Goal: Transaction & Acquisition: Purchase product/service

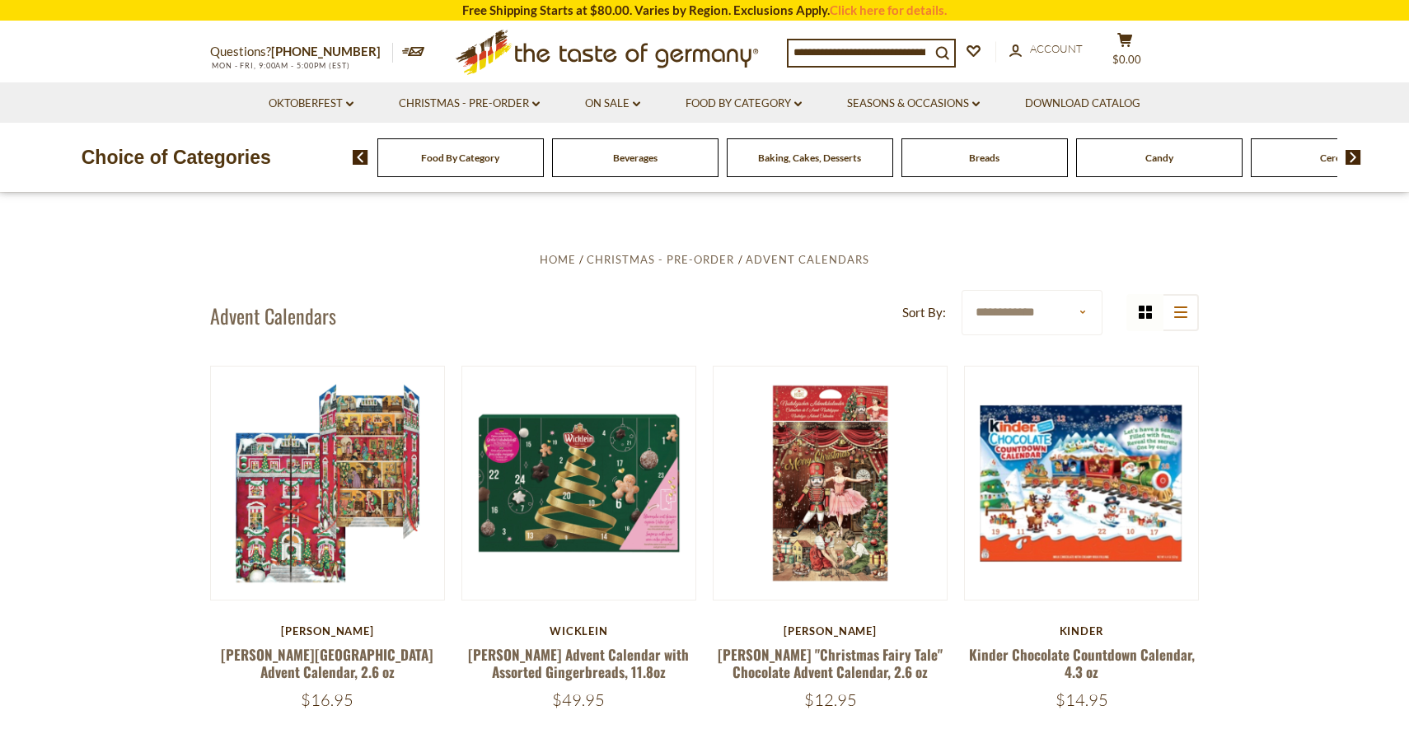
select select "********"
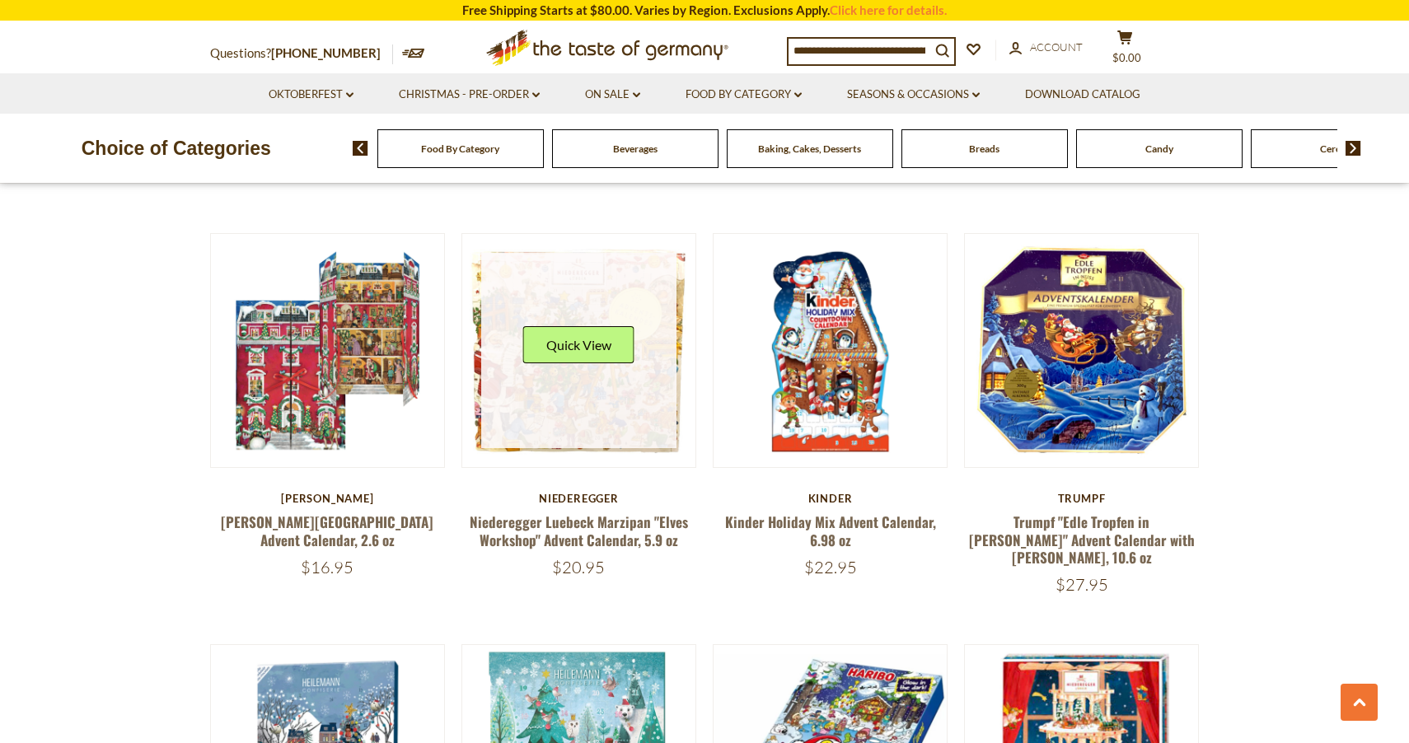
scroll to position [944, 0]
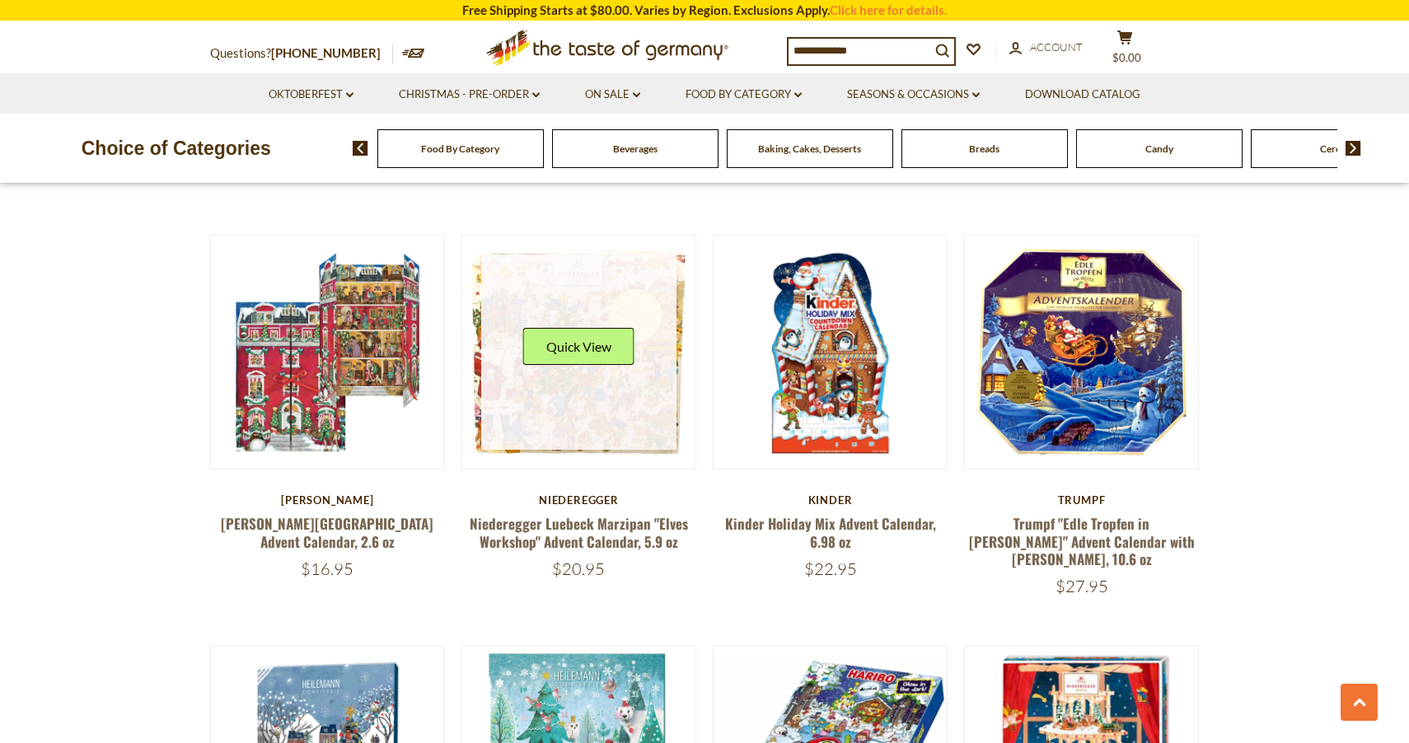
click at [536, 401] on link at bounding box center [579, 353] width 196 height 196
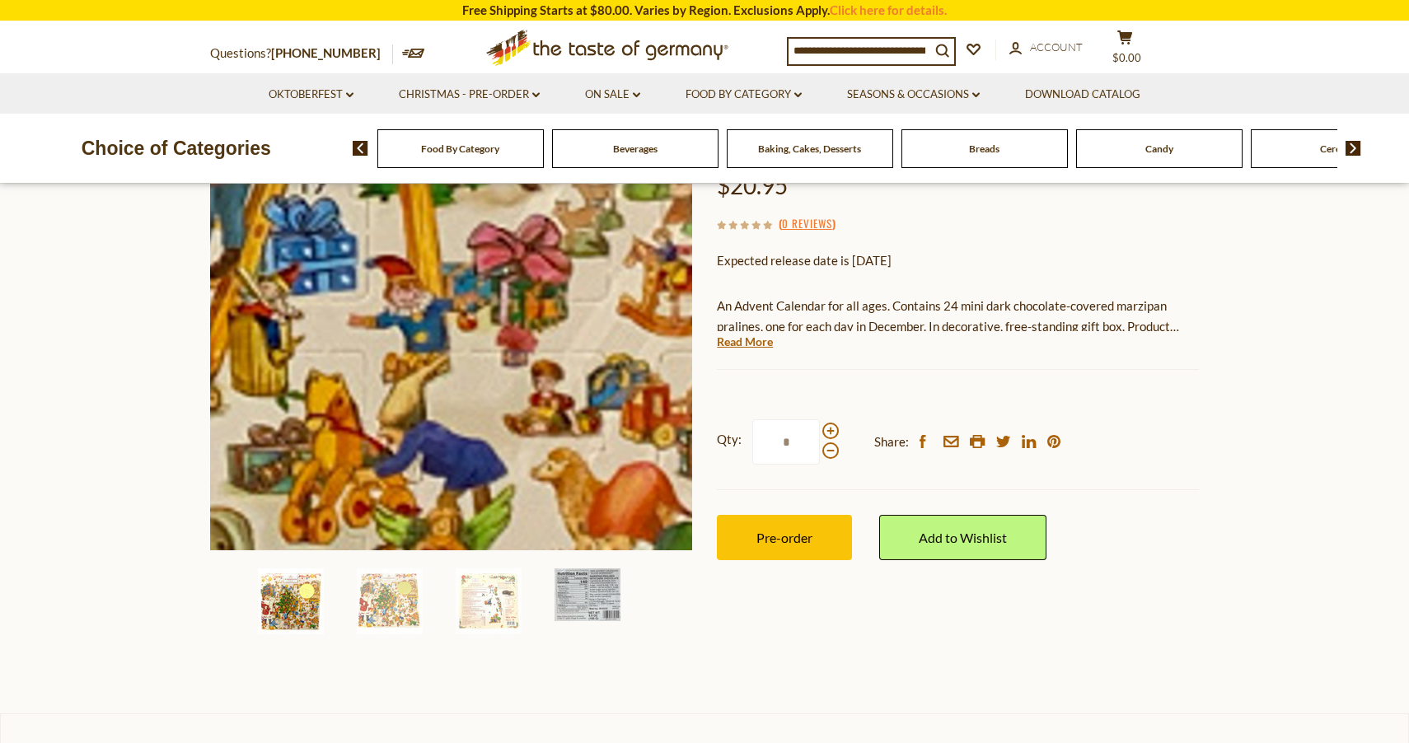
scroll to position [224, 0]
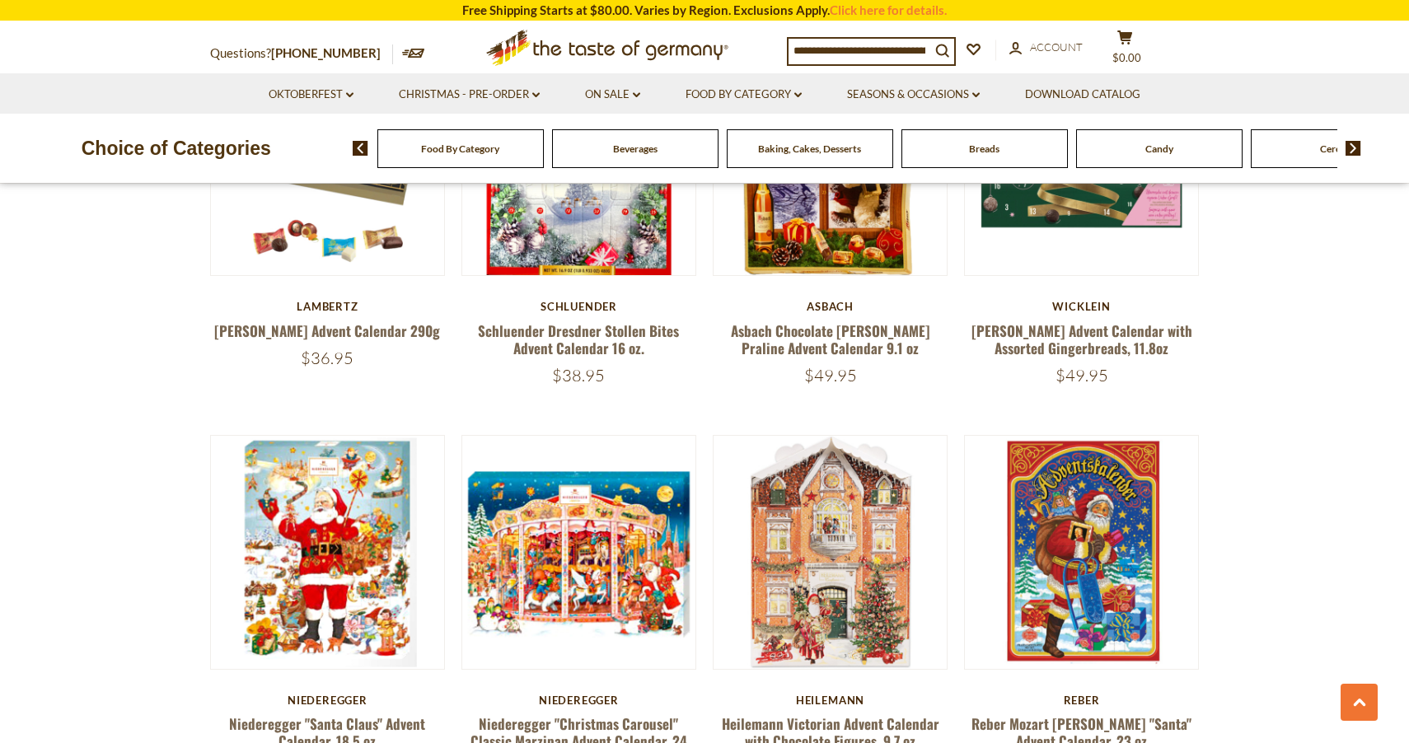
scroll to position [2382, 0]
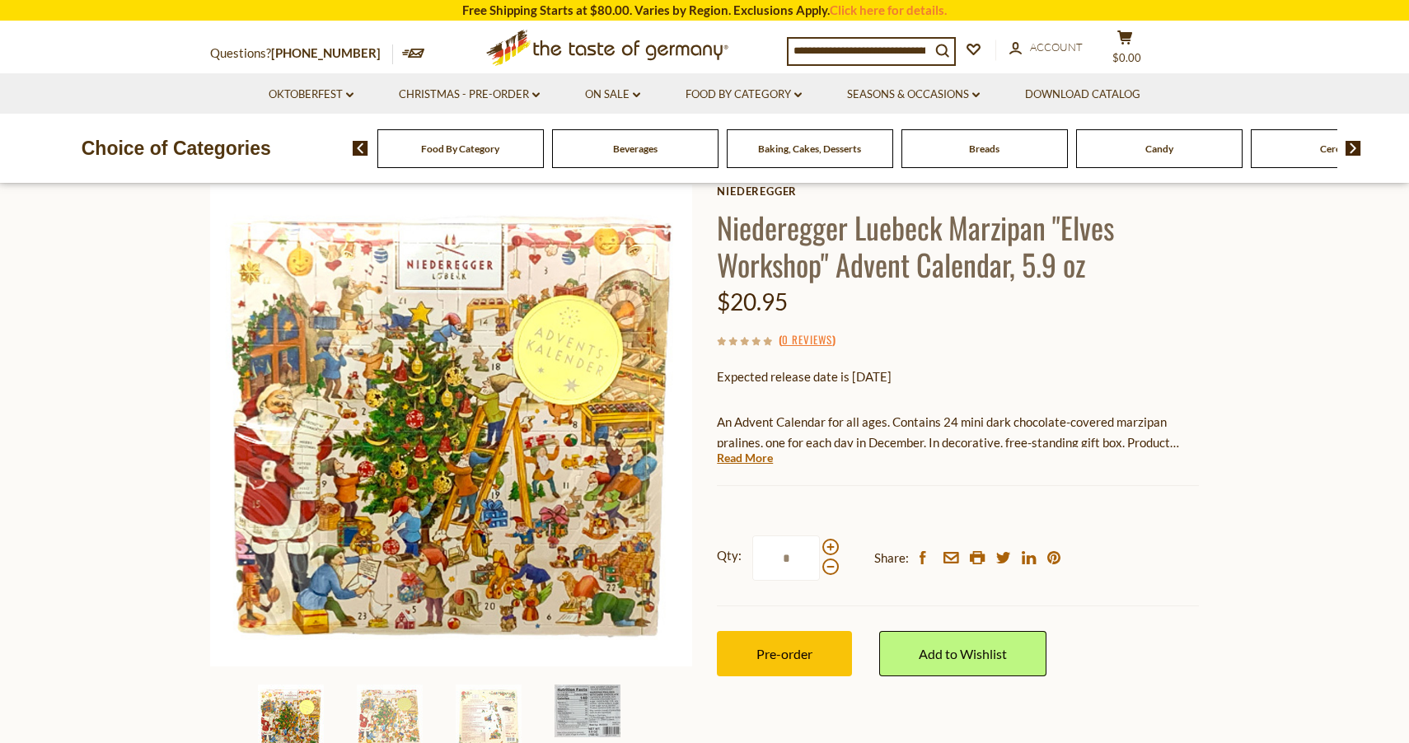
scroll to position [101, 0]
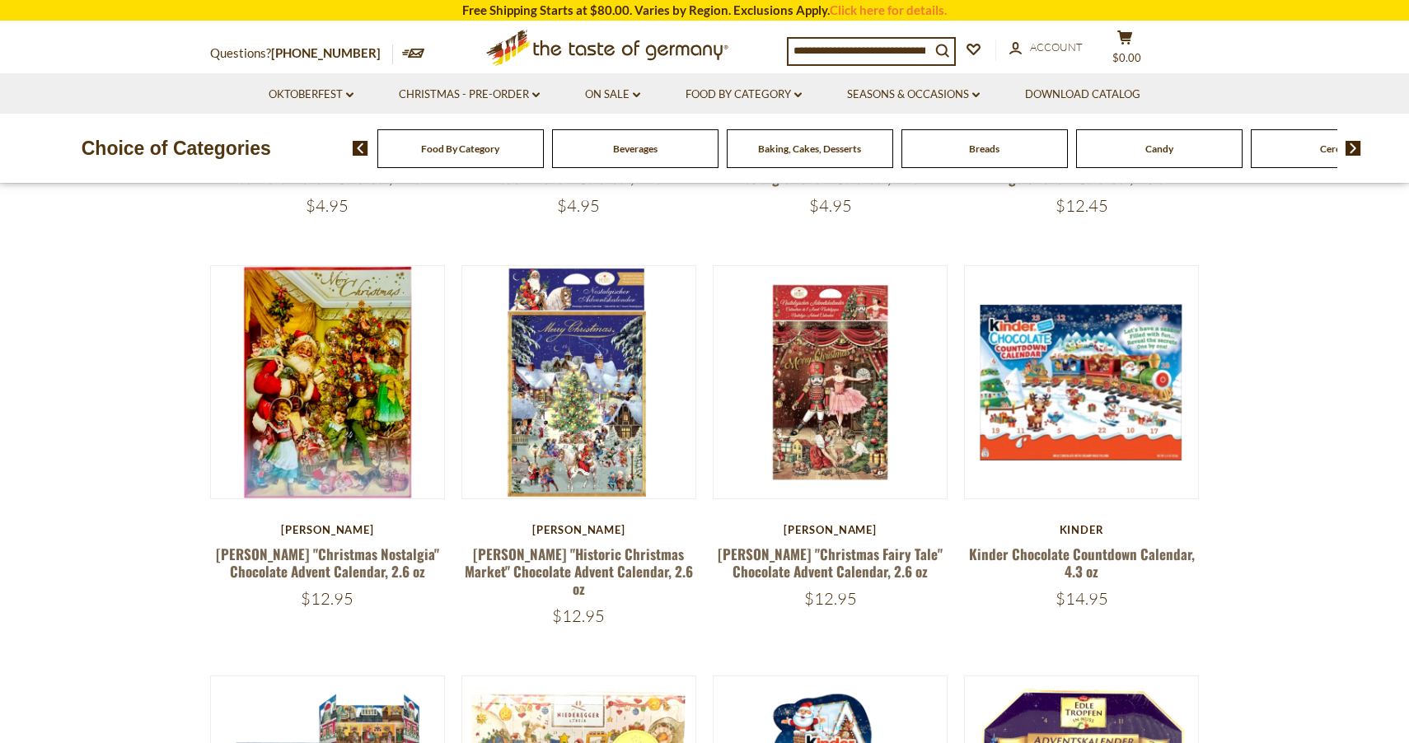
scroll to position [509, 0]
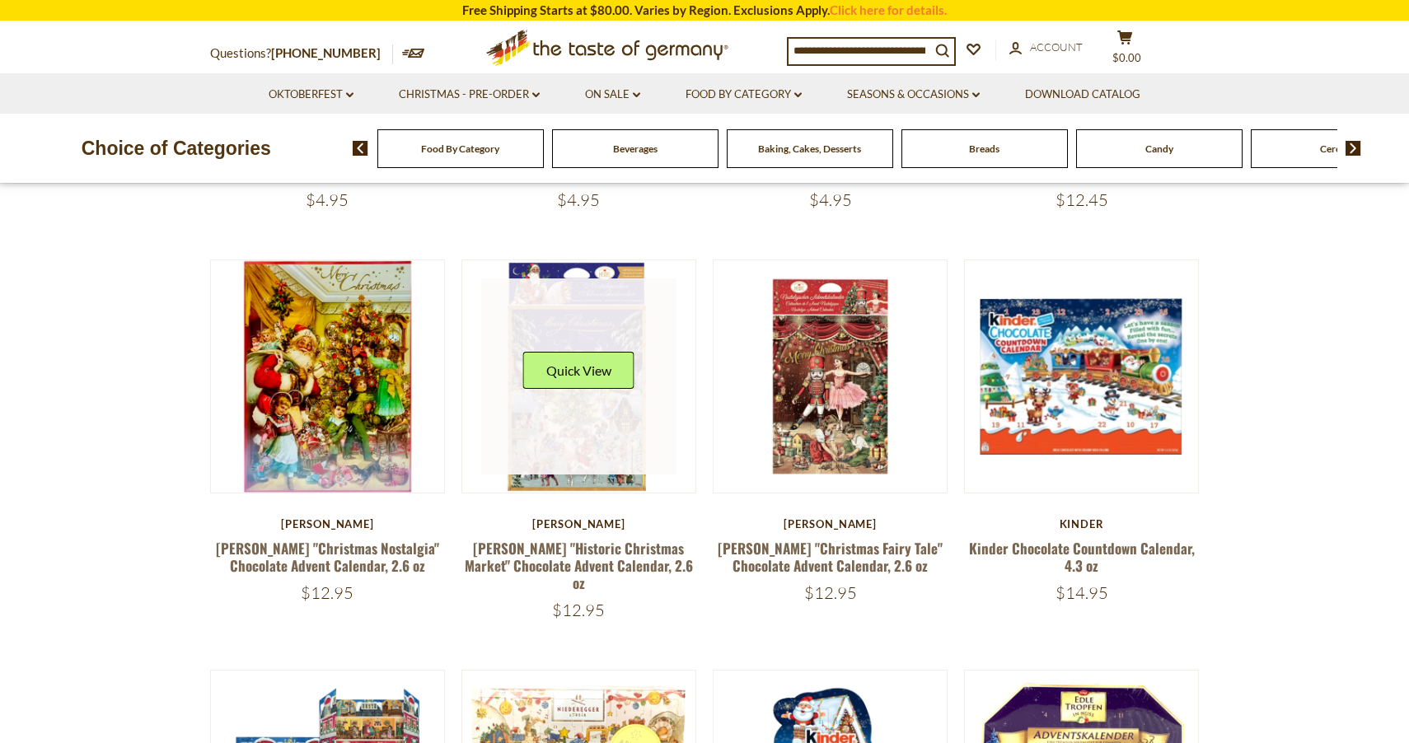
click at [577, 266] on img at bounding box center [578, 376] width 233 height 233
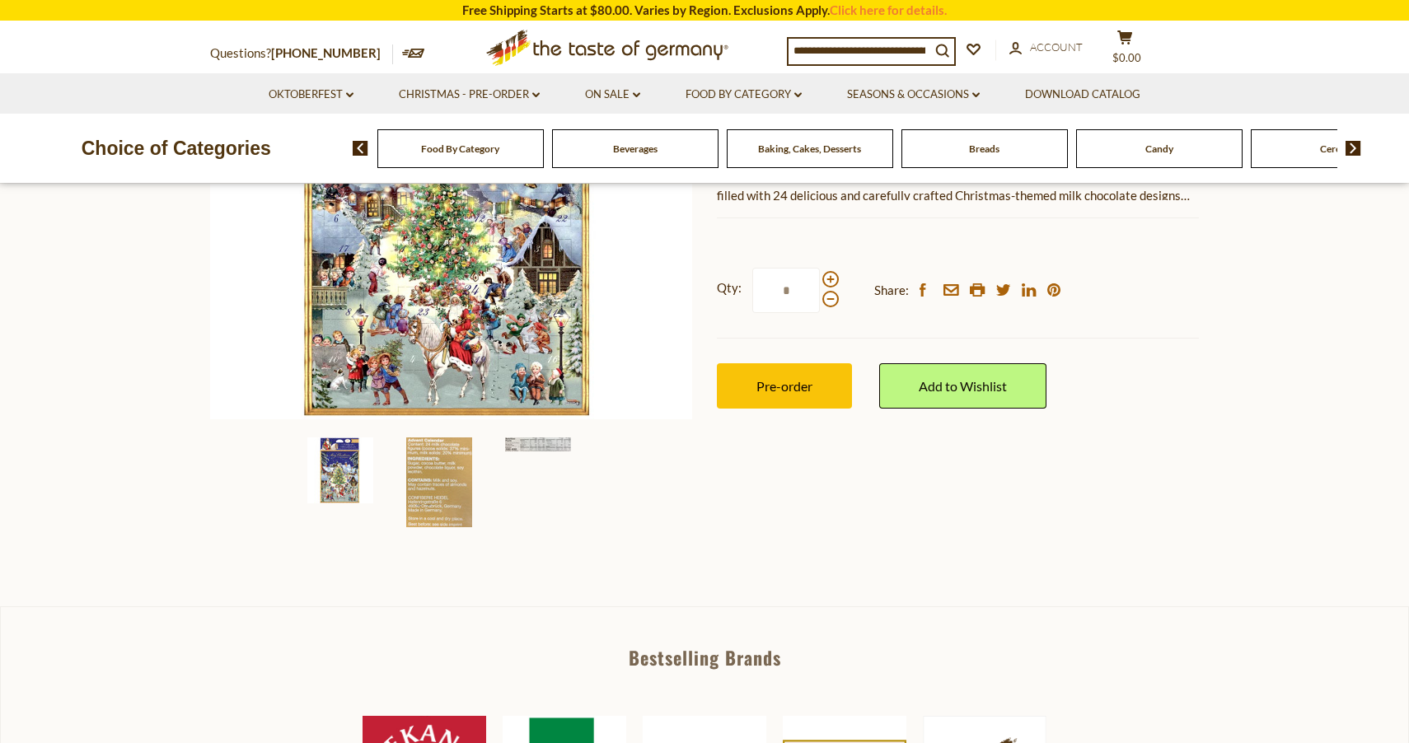
scroll to position [349, 0]
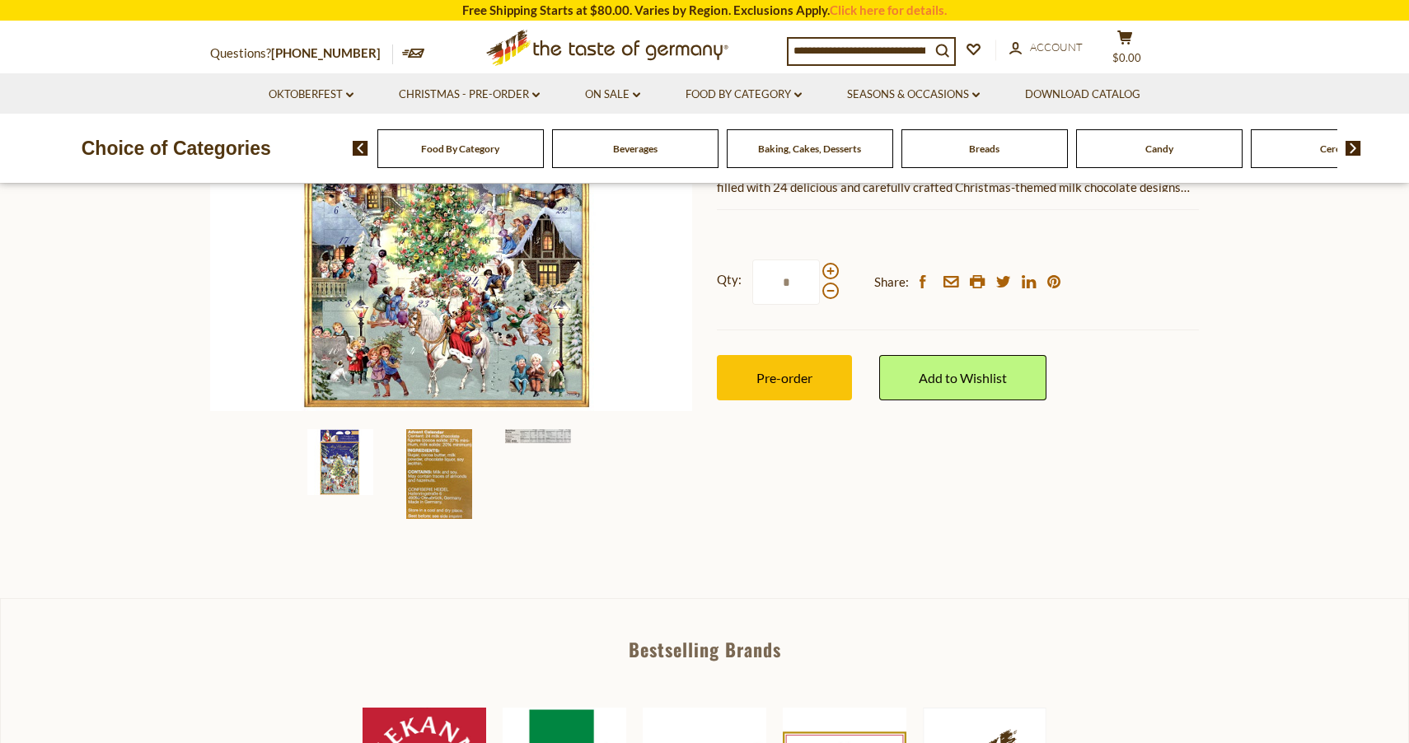
click at [432, 443] on img at bounding box center [439, 474] width 66 height 90
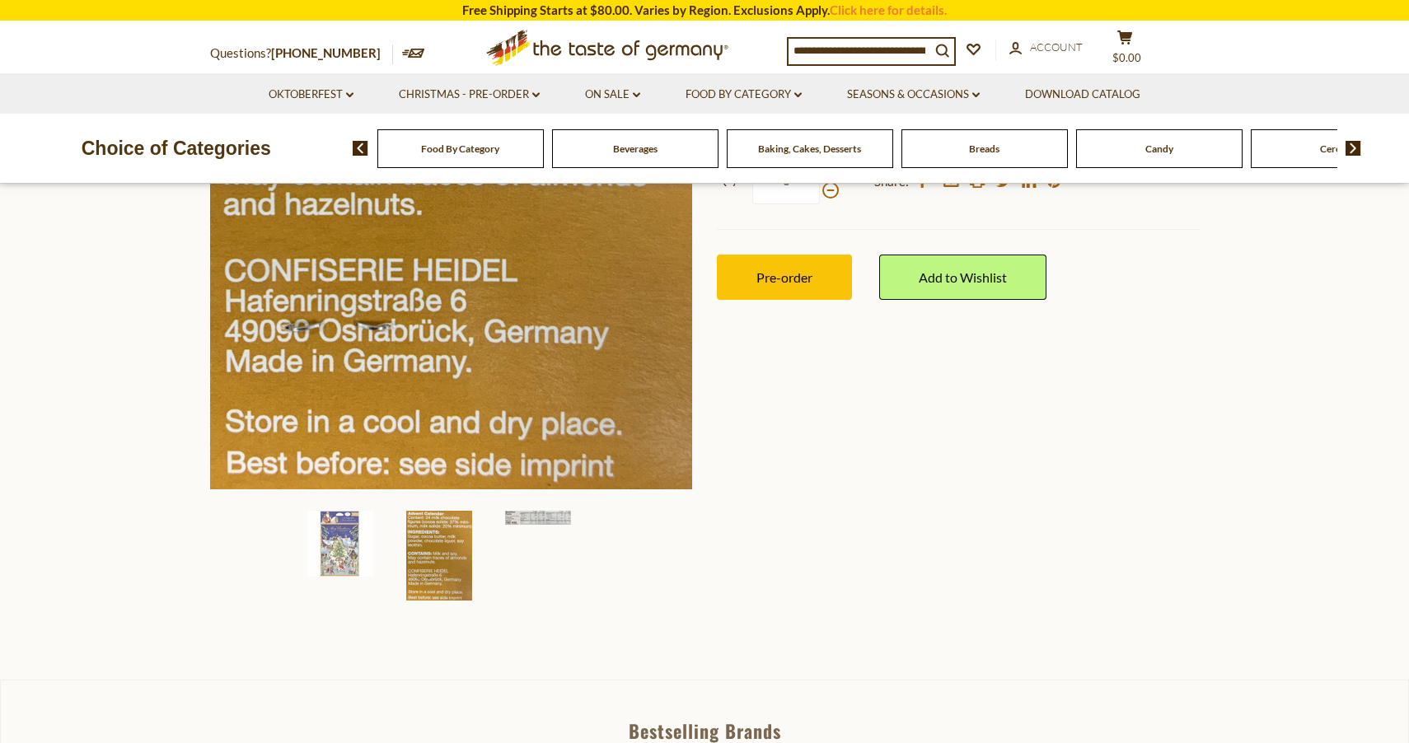
scroll to position [500, 0]
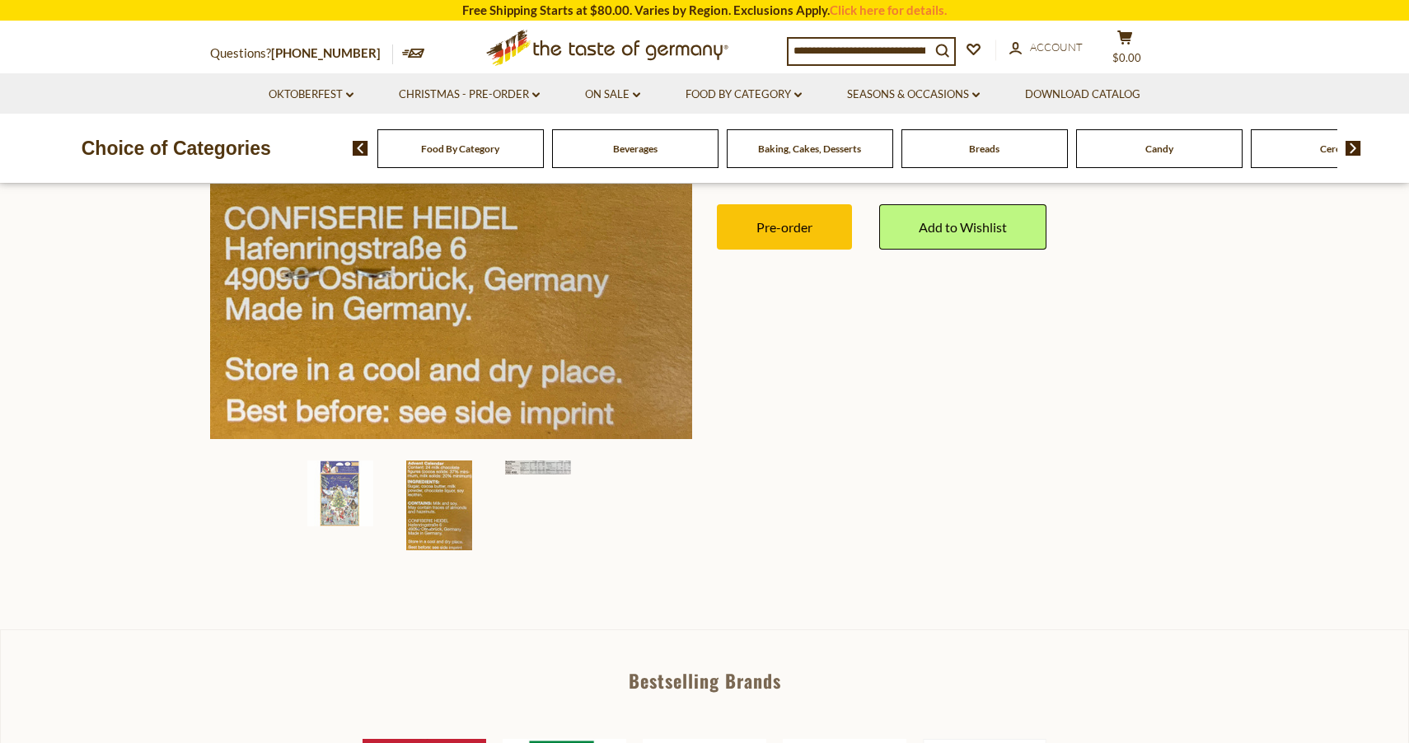
click at [108, 402] on section "Home Christmas - PRE-ORDER Advent Calendars Heidel "Historic Christmas Market" …" at bounding box center [704, 161] width 1409 height 938
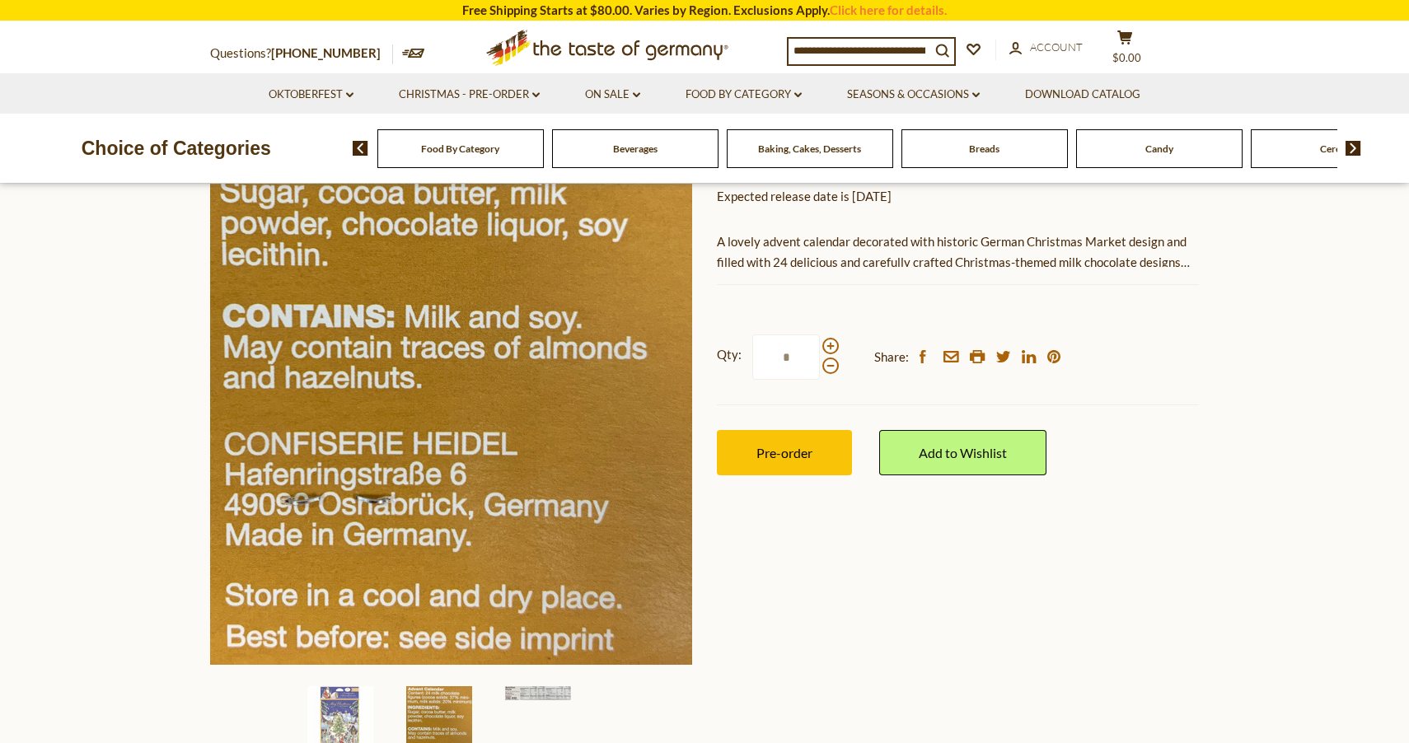
scroll to position [278, 0]
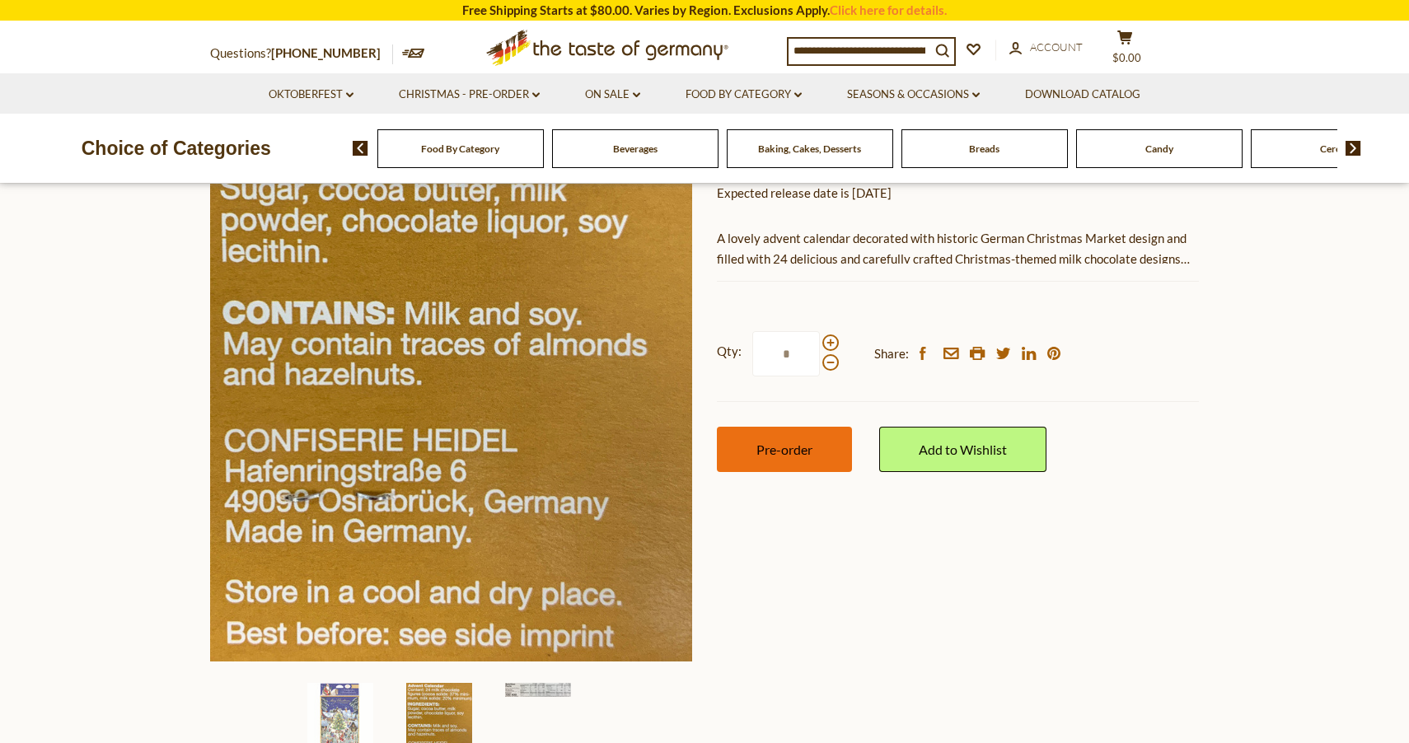
click at [786, 452] on span "Pre-order" at bounding box center [785, 450] width 56 height 16
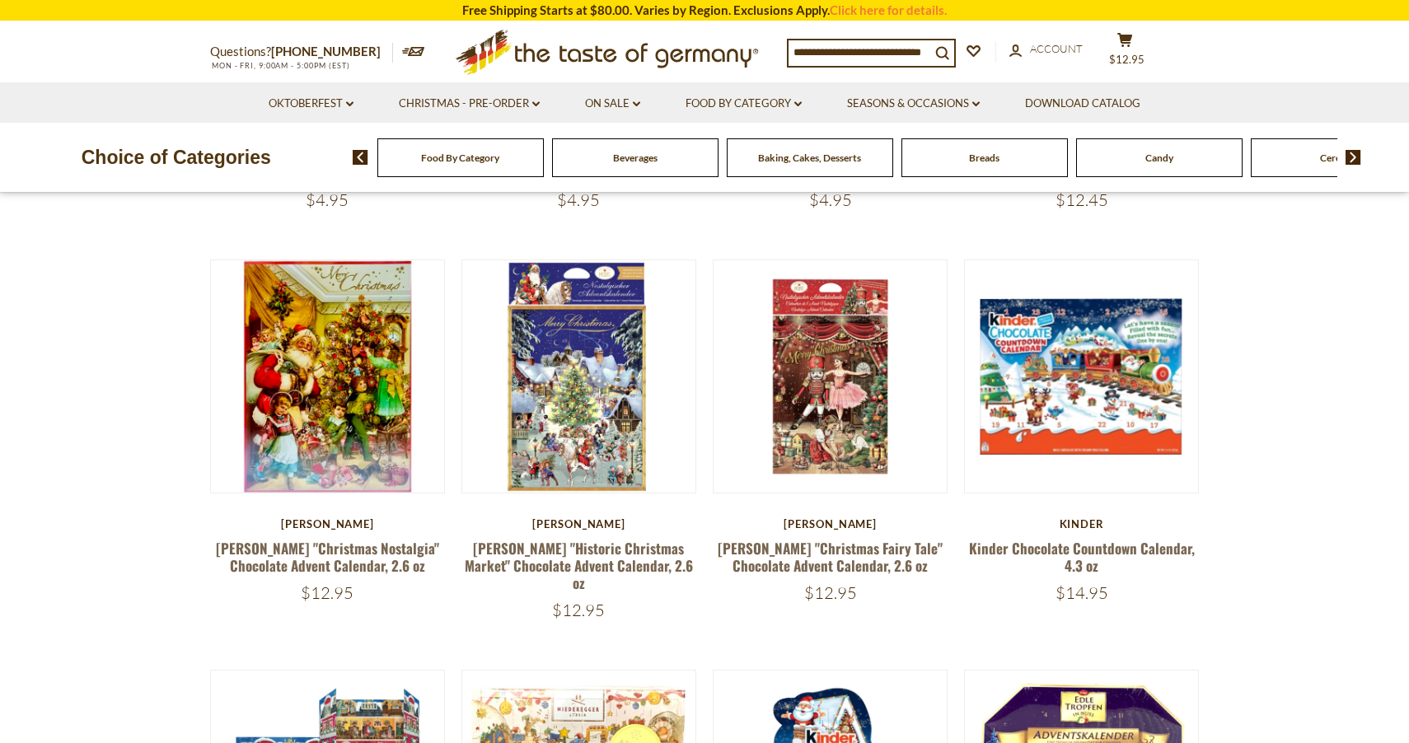
click at [862, 62] on input at bounding box center [860, 51] width 142 height 23
type input "*******"
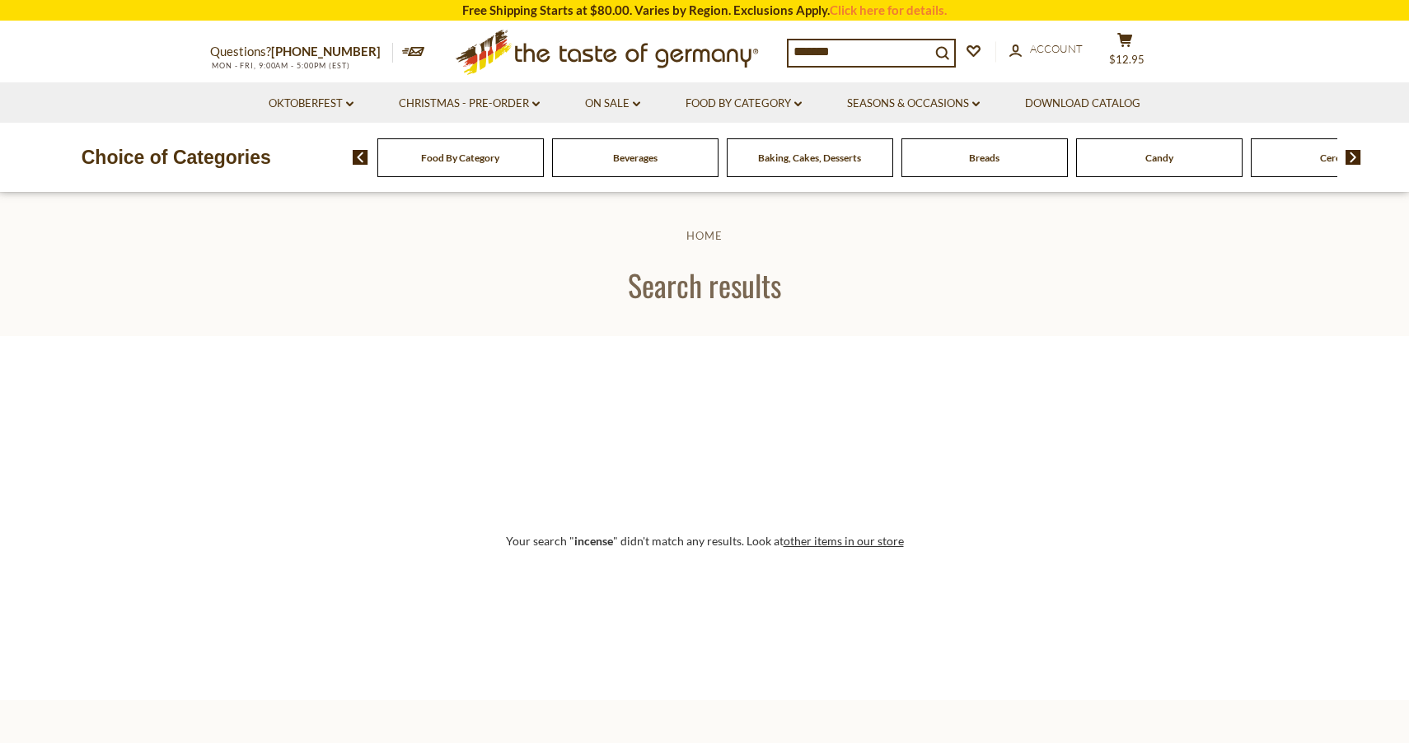
drag, startPoint x: 854, startPoint y: 42, endPoint x: 762, endPoint y: 36, distance: 91.7
click at [762, 36] on div "Questions? 800-881-6419 MON - FRI, 9:00AM - 5:00PM (EST) .st0{fill:#EDD300;} .s…" at bounding box center [705, 52] width 1014 height 60
type input "****"
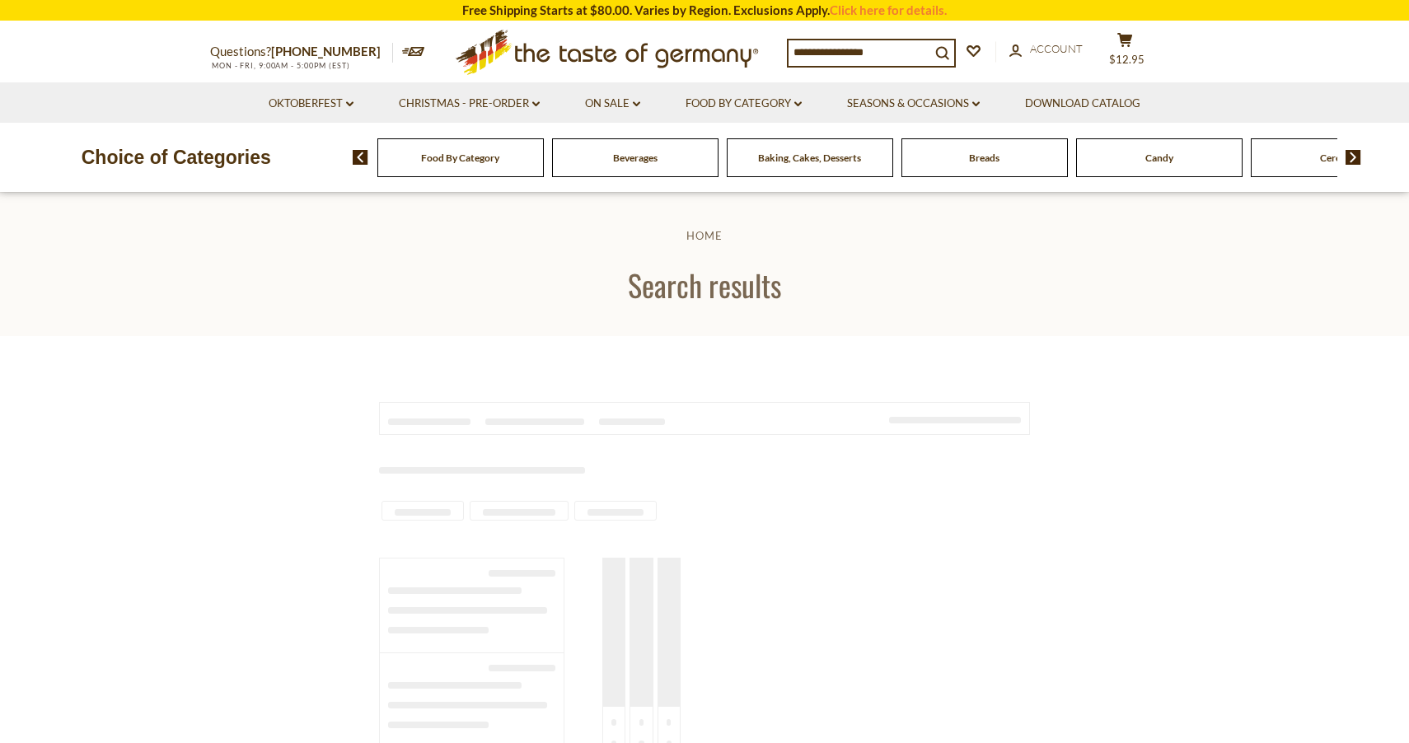
type input "****"
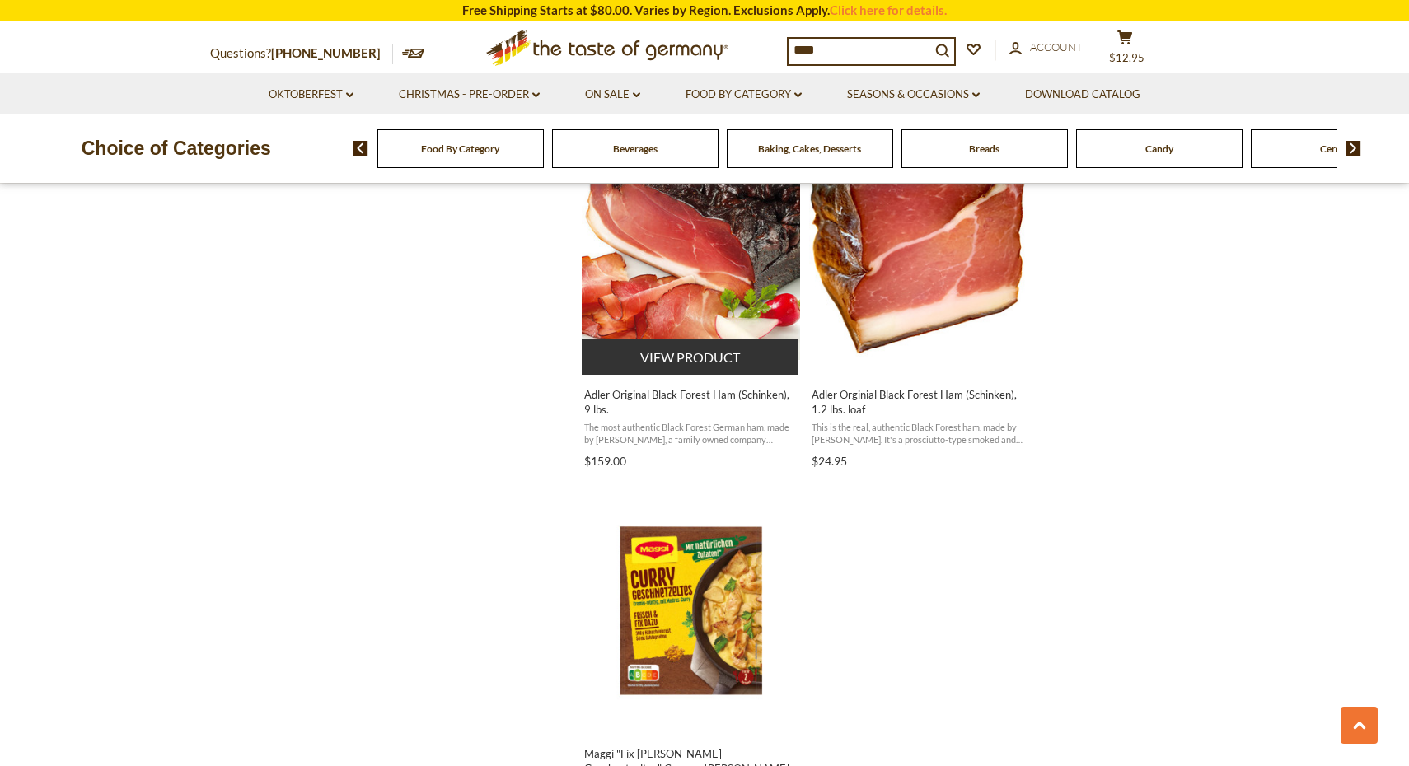
scroll to position [2524, 0]
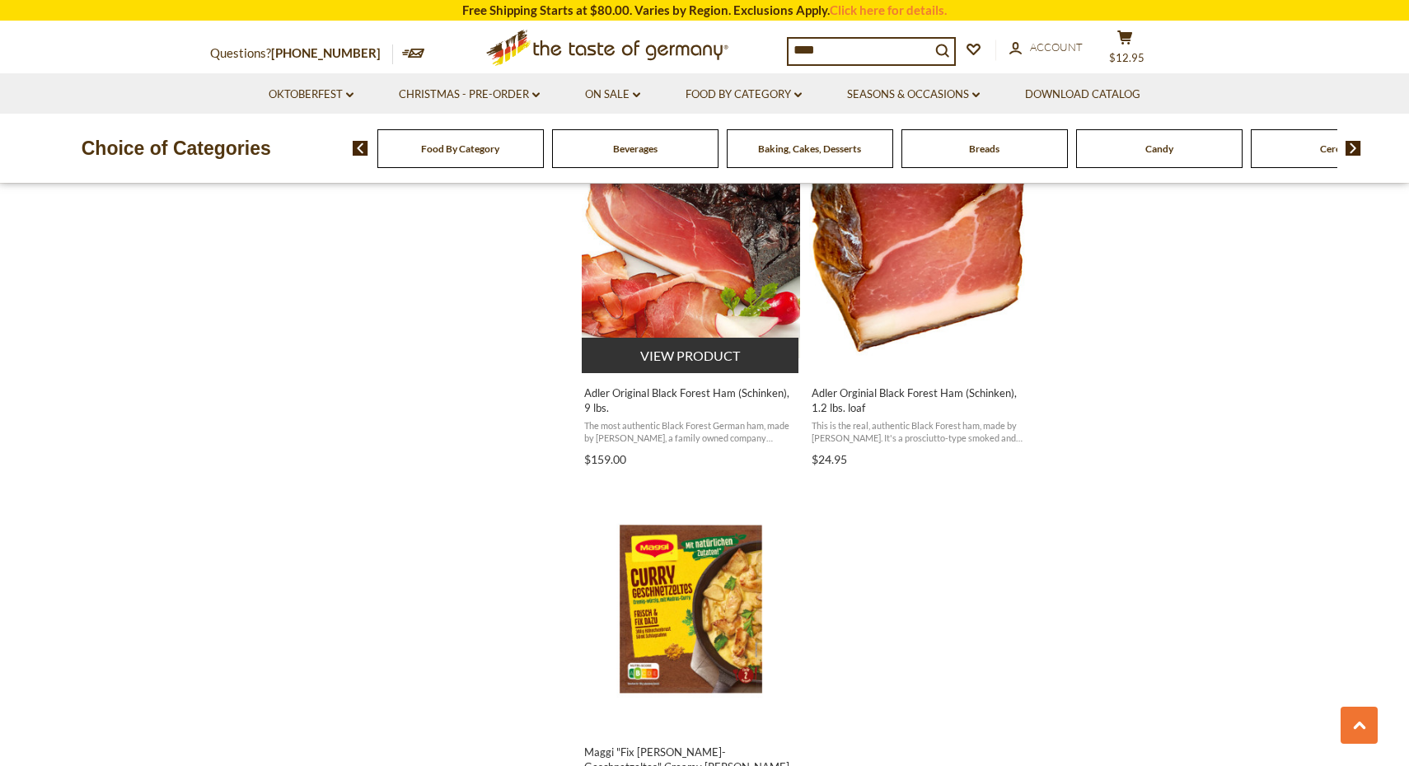
click at [723, 244] on img "Adler Original Black Forest Ham (Schinken), 9 lbs." at bounding box center [691, 250] width 218 height 218
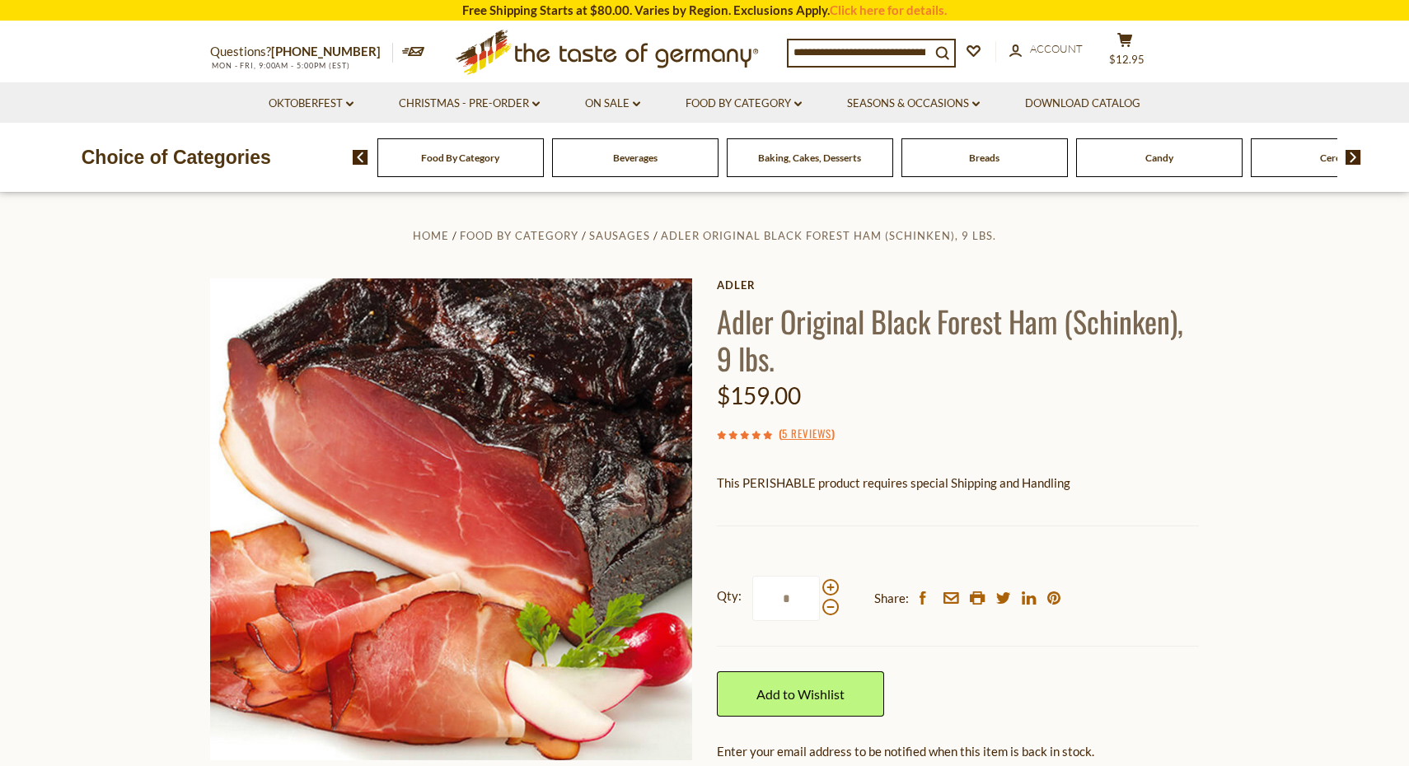
click at [826, 157] on span "Baking, Cakes, Desserts" at bounding box center [809, 158] width 103 height 12
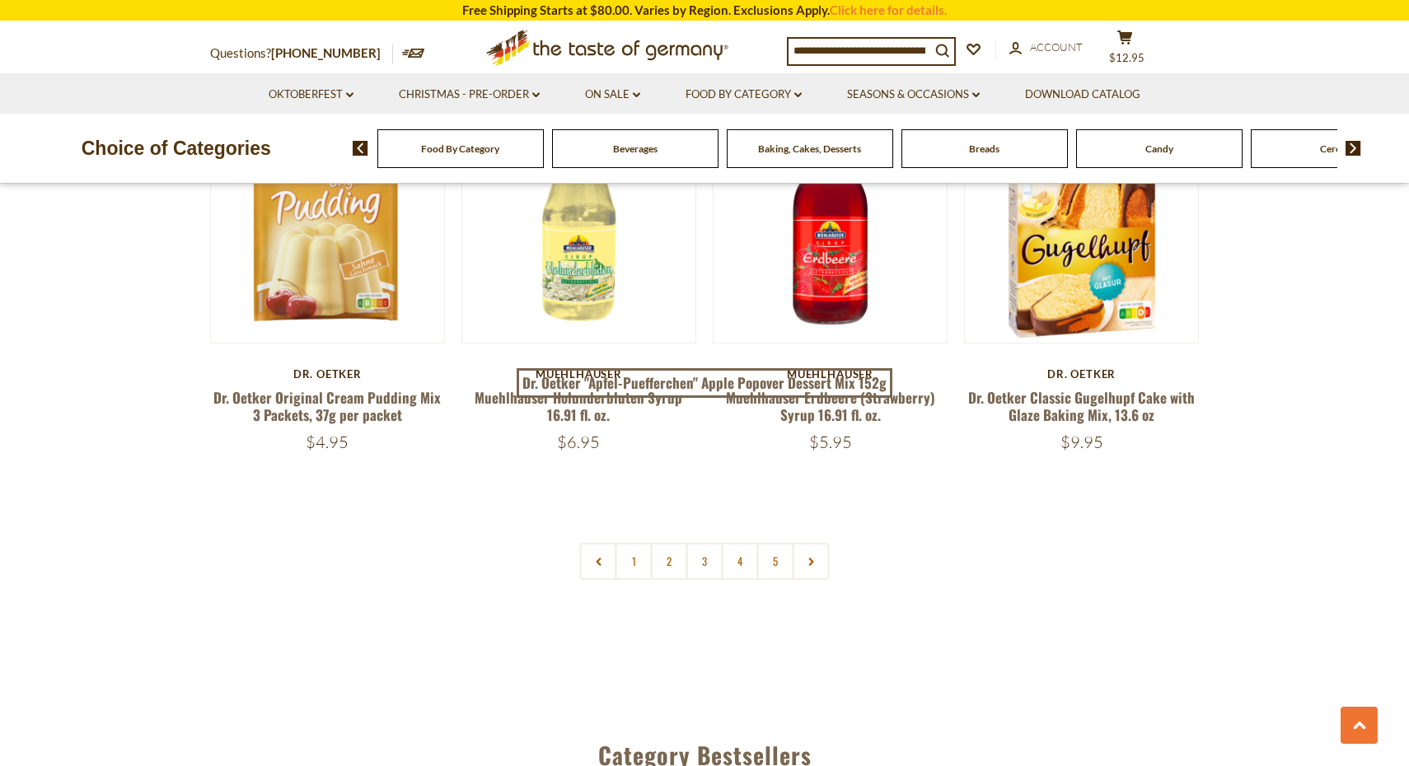
scroll to position [3788, 0]
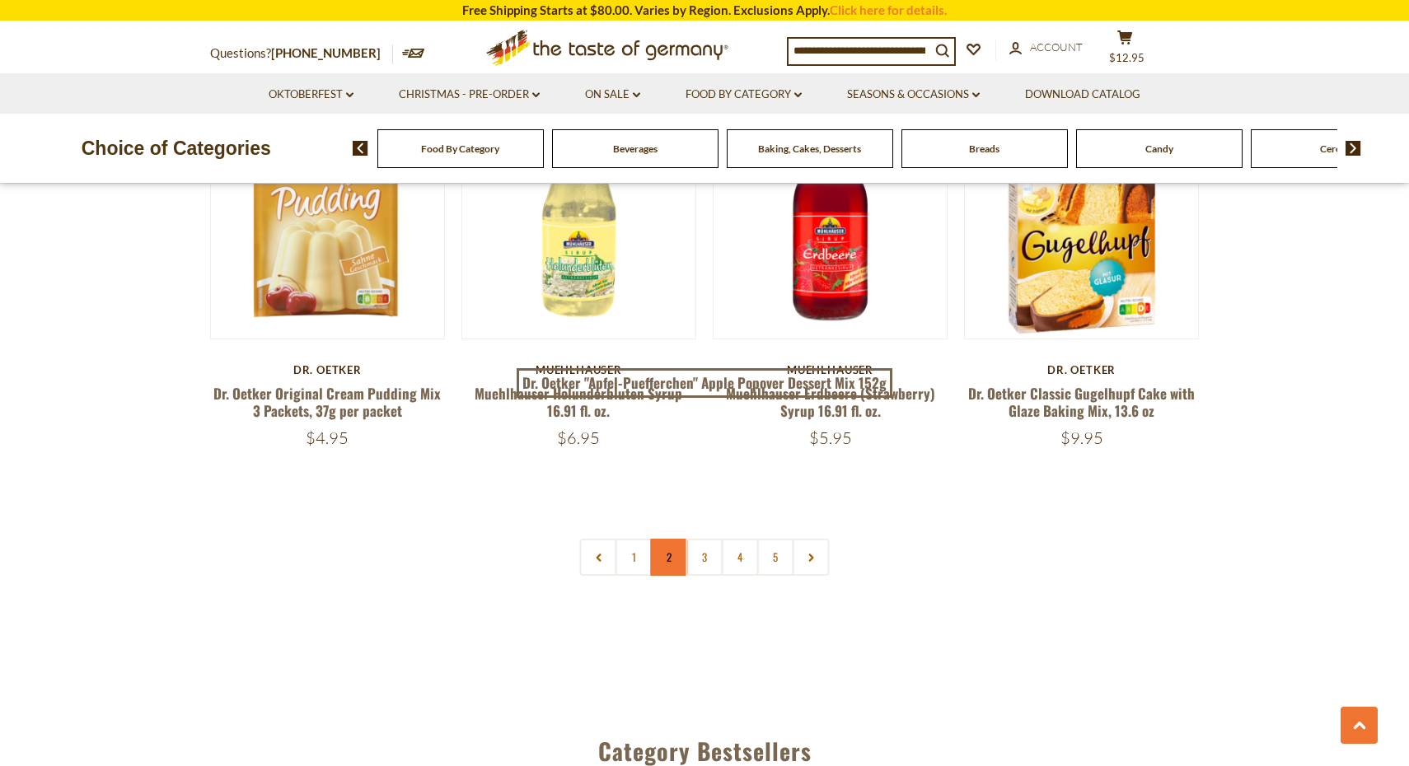
click at [679, 551] on link "2" at bounding box center [669, 557] width 37 height 37
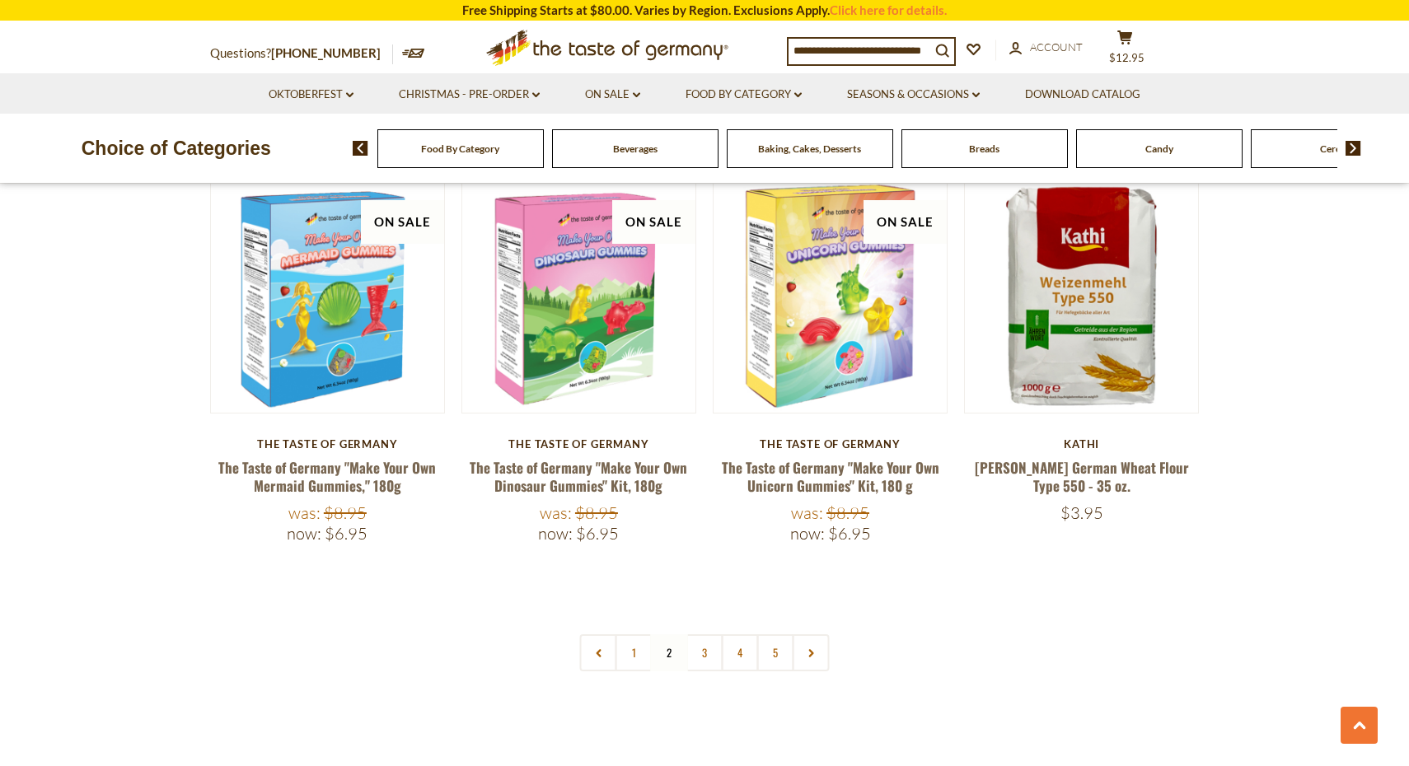
scroll to position [3750, 0]
click at [699, 634] on link "3" at bounding box center [704, 652] width 37 height 37
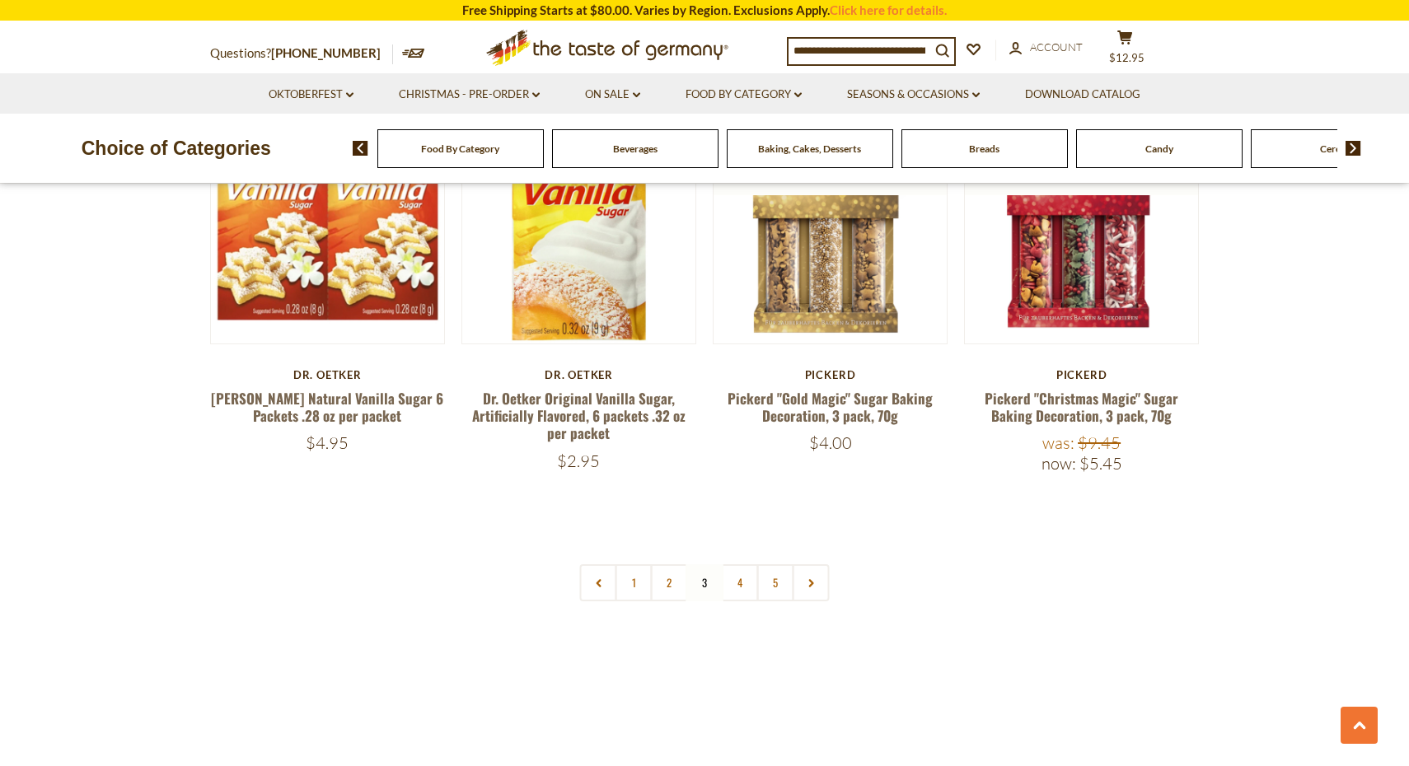
scroll to position [3802, 0]
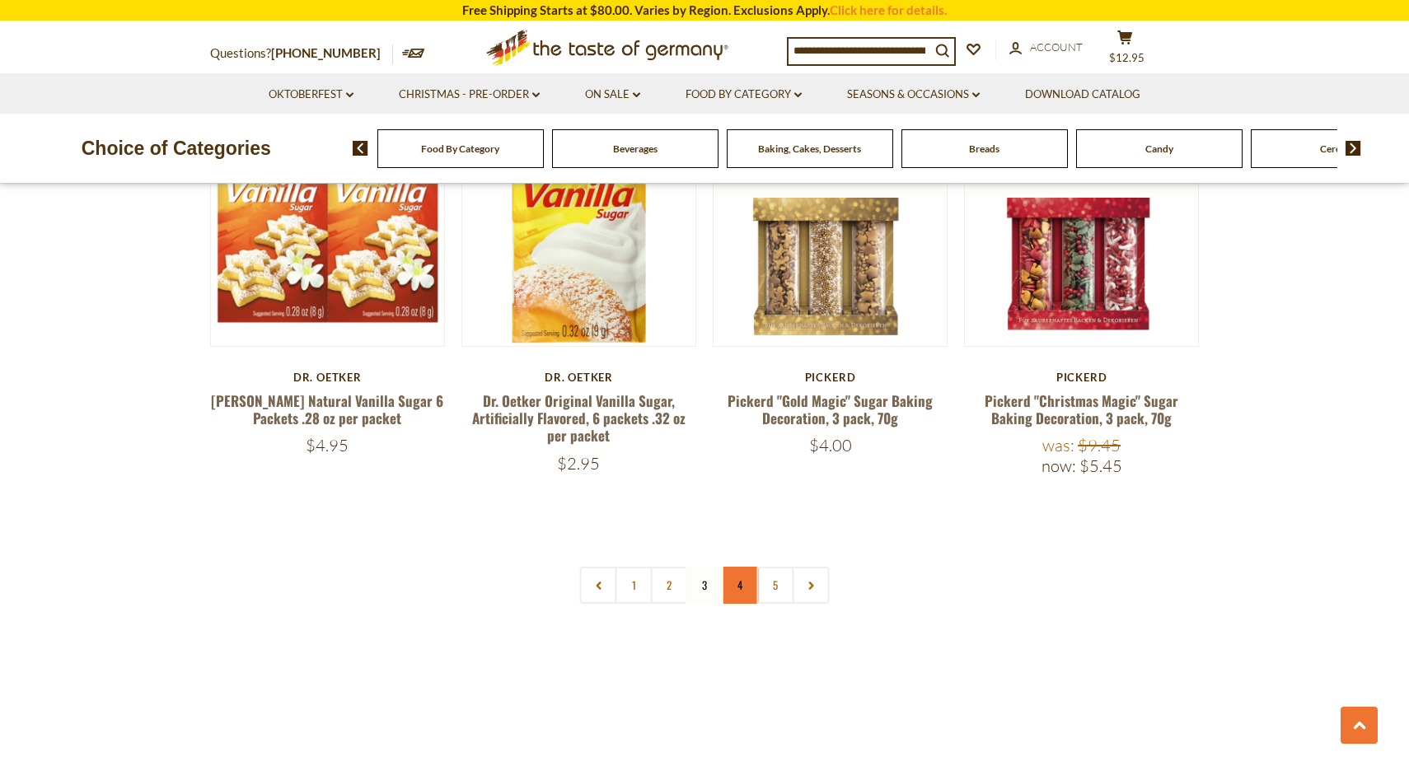
click at [738, 584] on link "4" at bounding box center [740, 585] width 37 height 37
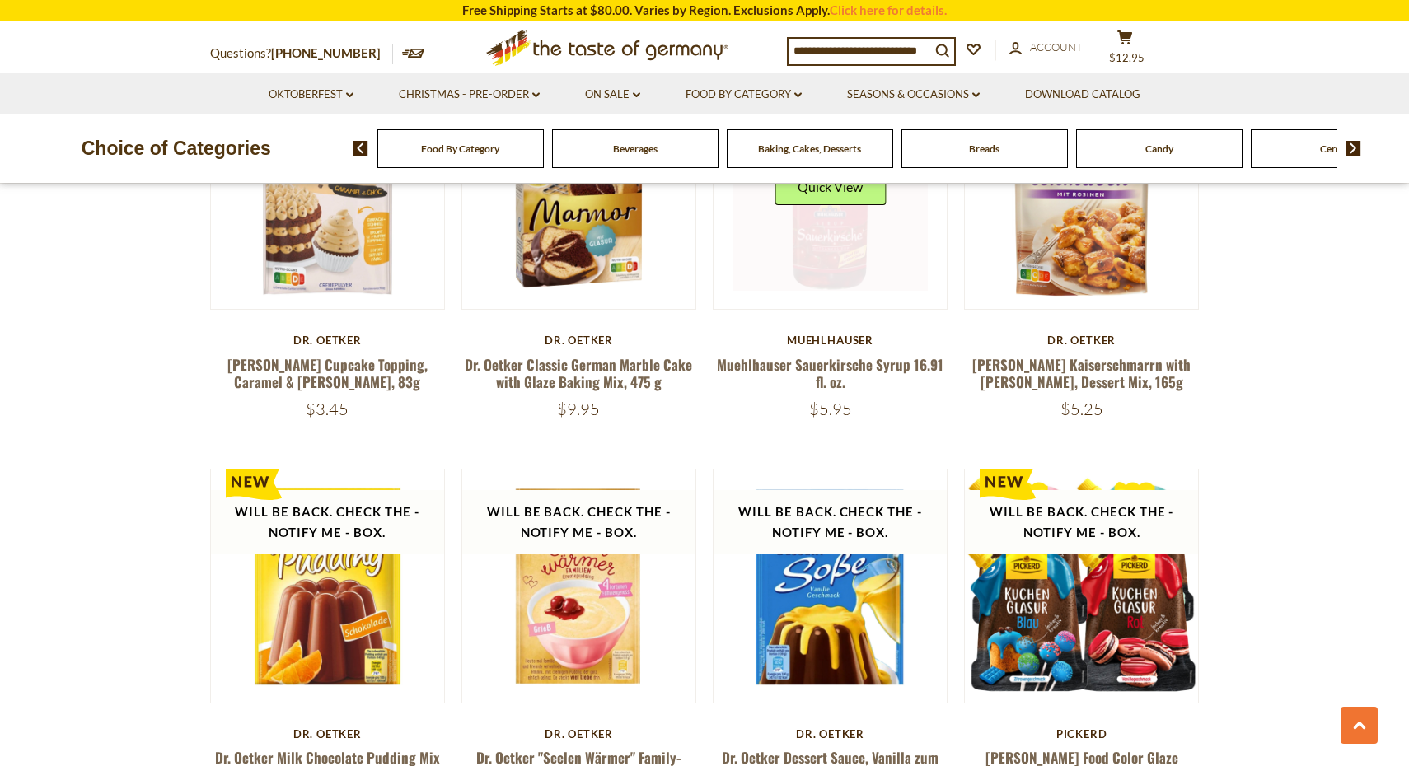
scroll to position [1440, 0]
